Goal: Connect with others: Connect with others

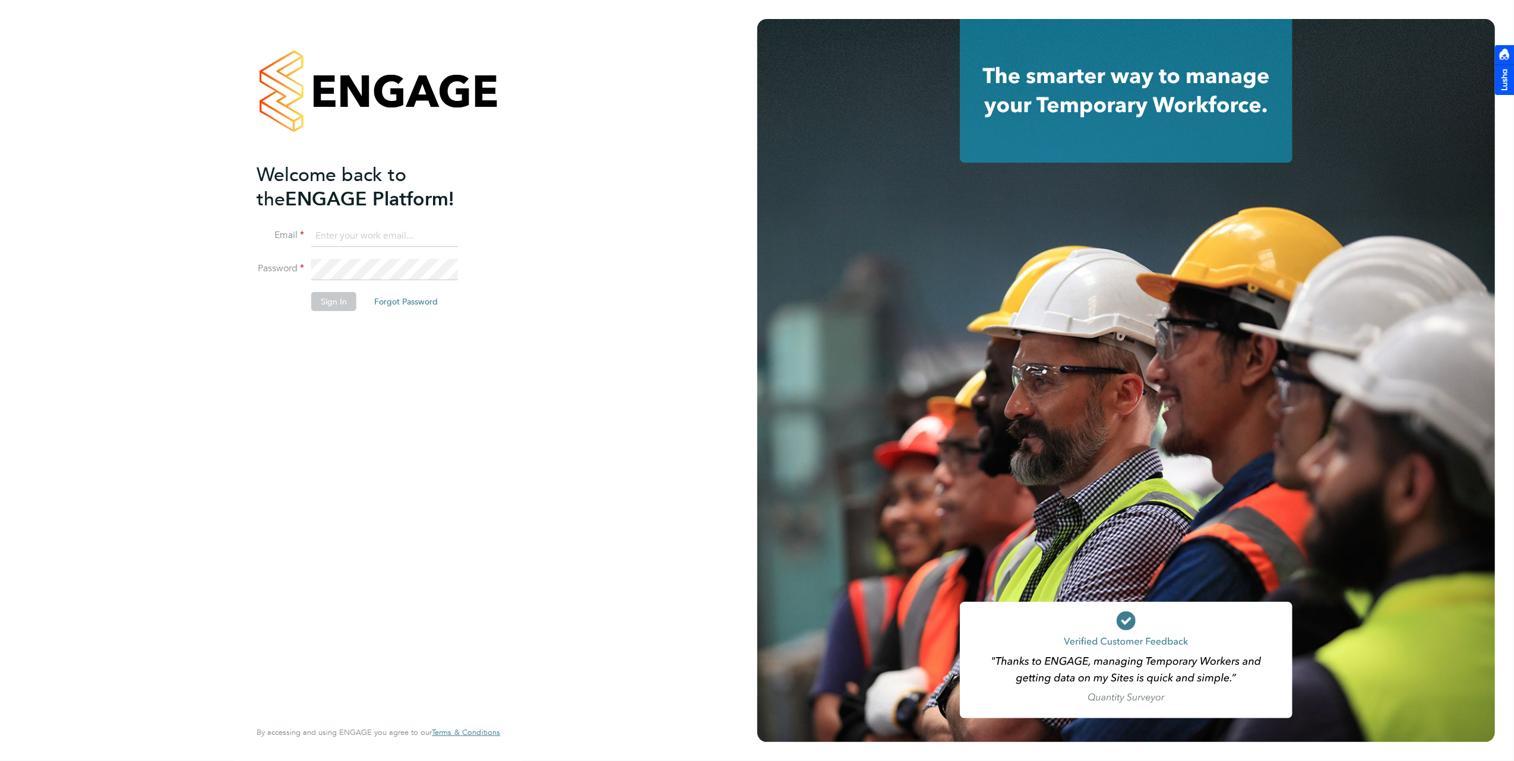
click at [365, 239] on input at bounding box center [384, 236] width 147 height 21
type input "[PERSON_NAME][EMAIL_ADDRESS][DOMAIN_NAME]"
click at [375, 283] on li "Password" at bounding box center [373, 275] width 232 height 33
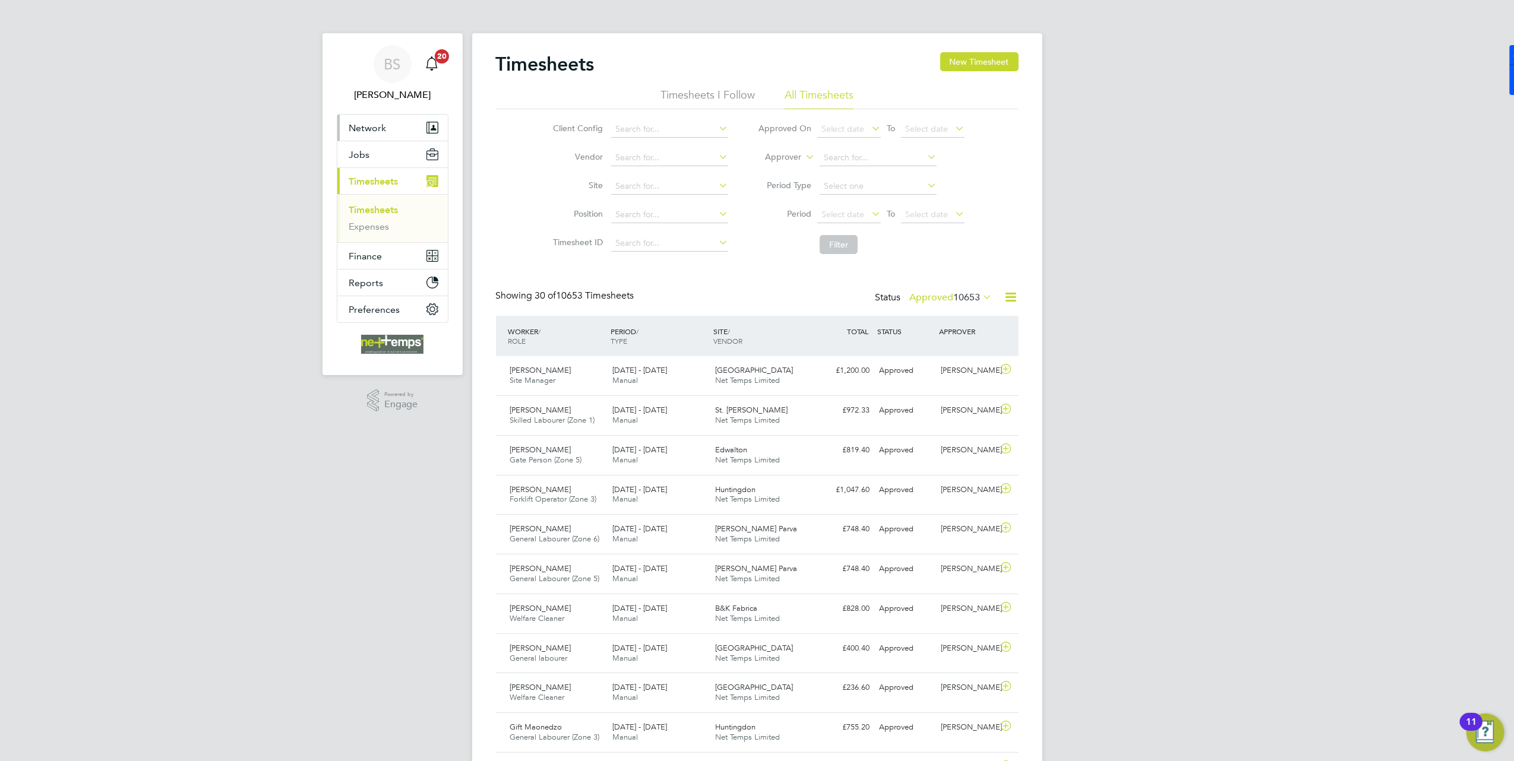
click at [412, 118] on button "Network" at bounding box center [392, 128] width 110 height 26
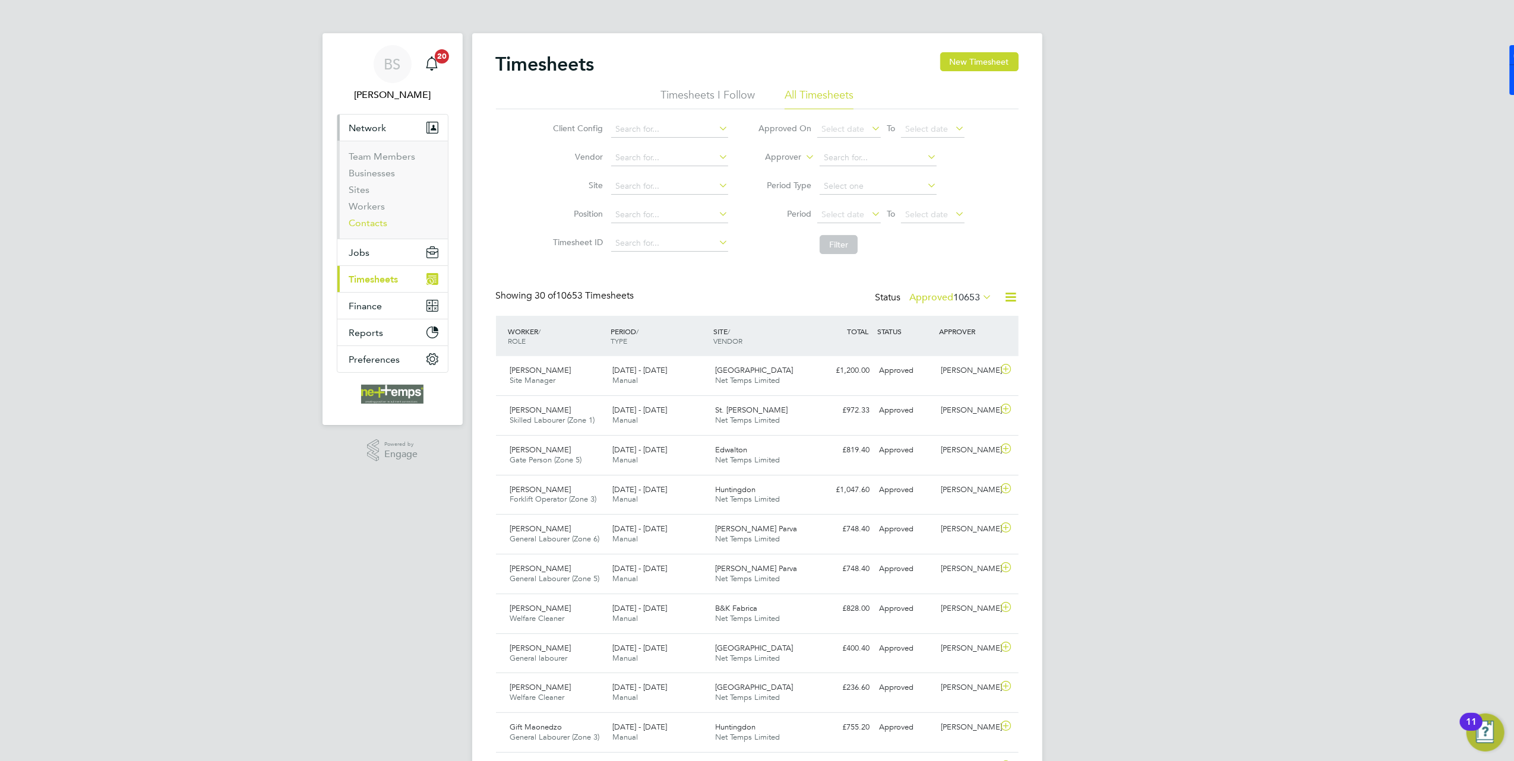
click at [373, 224] on link "Contacts" at bounding box center [368, 222] width 39 height 11
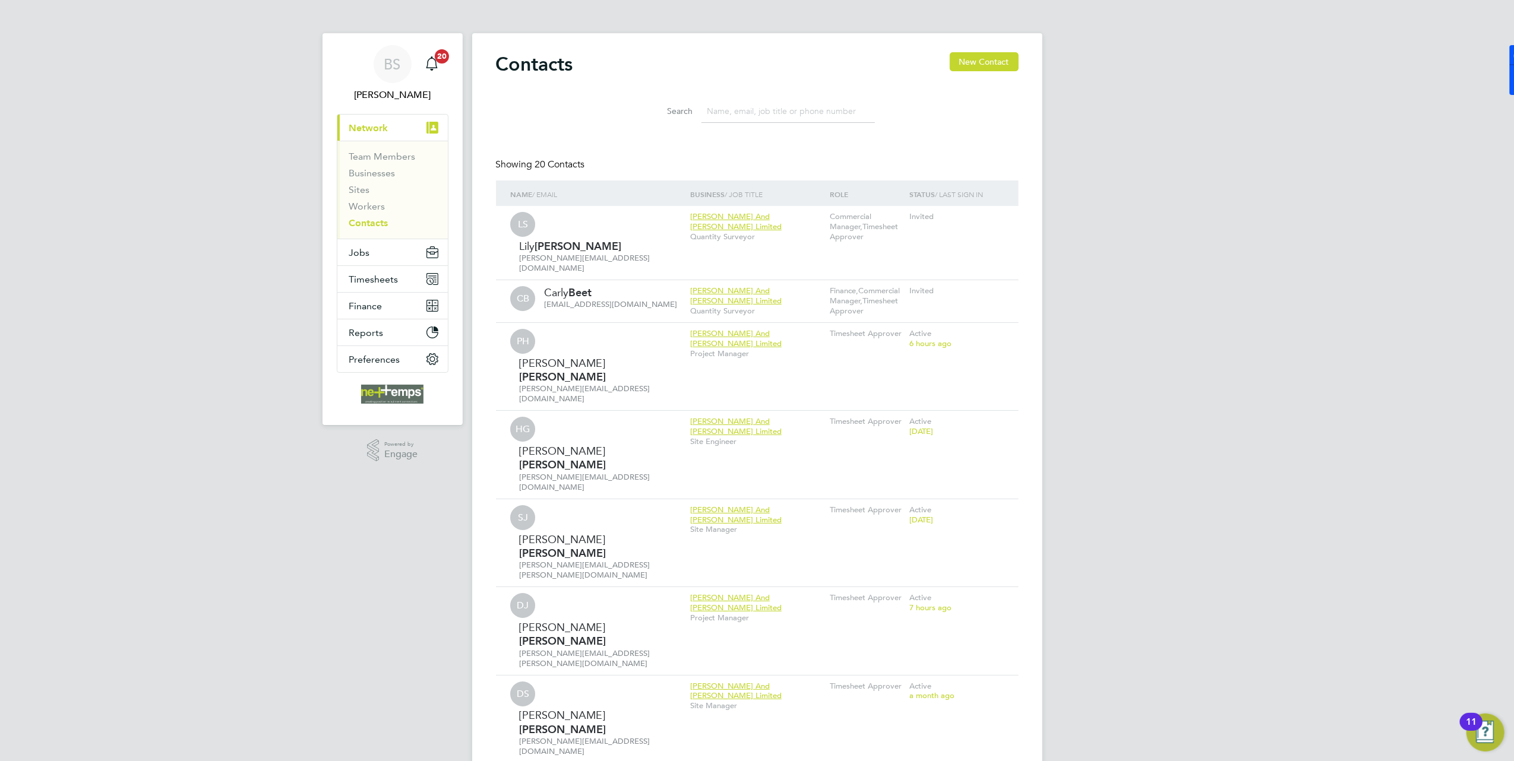
drag, startPoint x: 575, startPoint y: 62, endPoint x: 461, endPoint y: 57, distance: 114.1
